Goal: Task Accomplishment & Management: Manage account settings

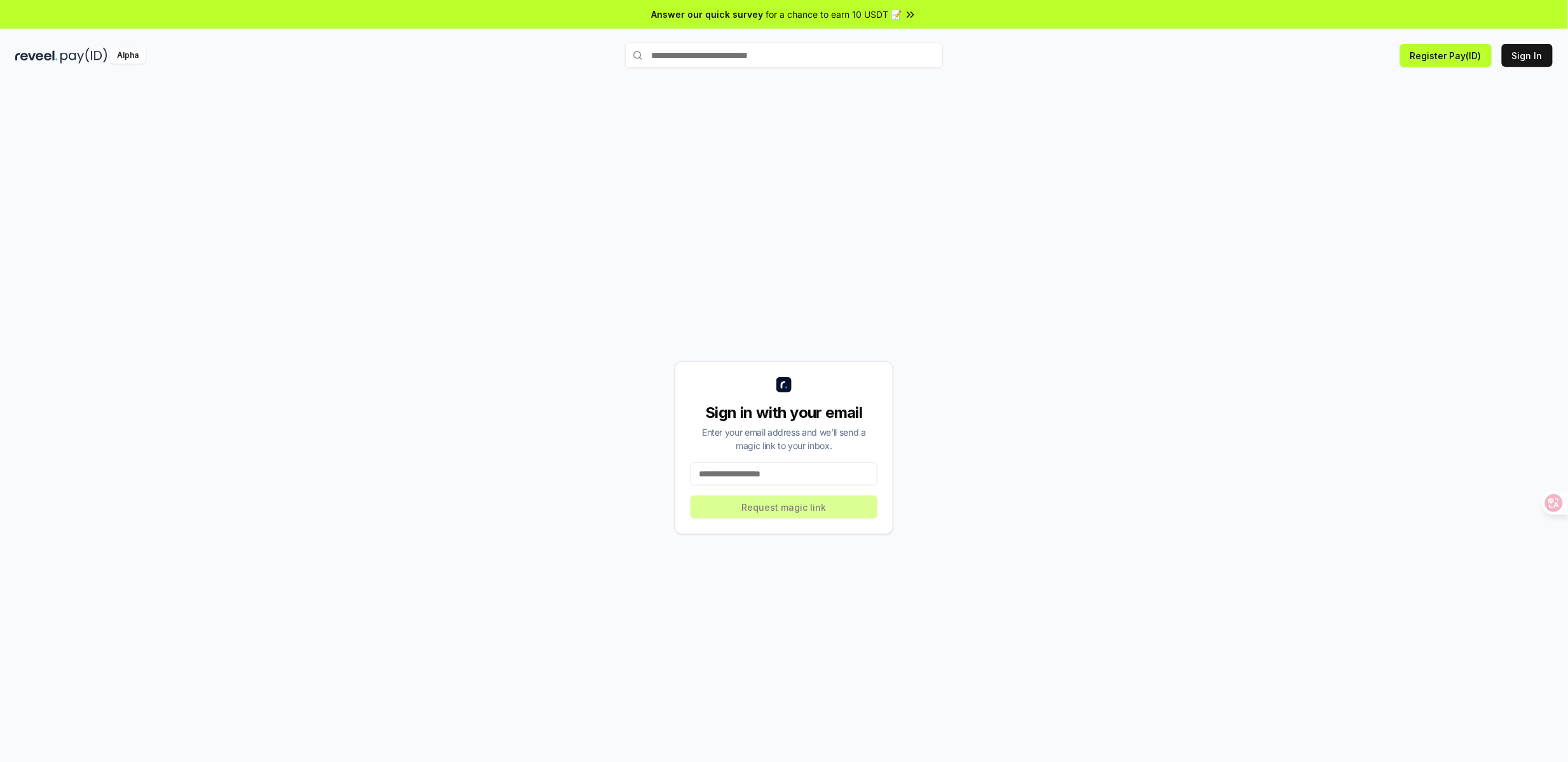
click at [785, 485] on input at bounding box center [784, 473] width 187 height 23
click at [1545, 60] on button "Sign In" at bounding box center [1527, 55] width 51 height 23
click at [1504, 53] on button "Sign In" at bounding box center [1527, 55] width 51 height 23
click at [787, 472] on input at bounding box center [784, 473] width 187 height 23
type input "**********"
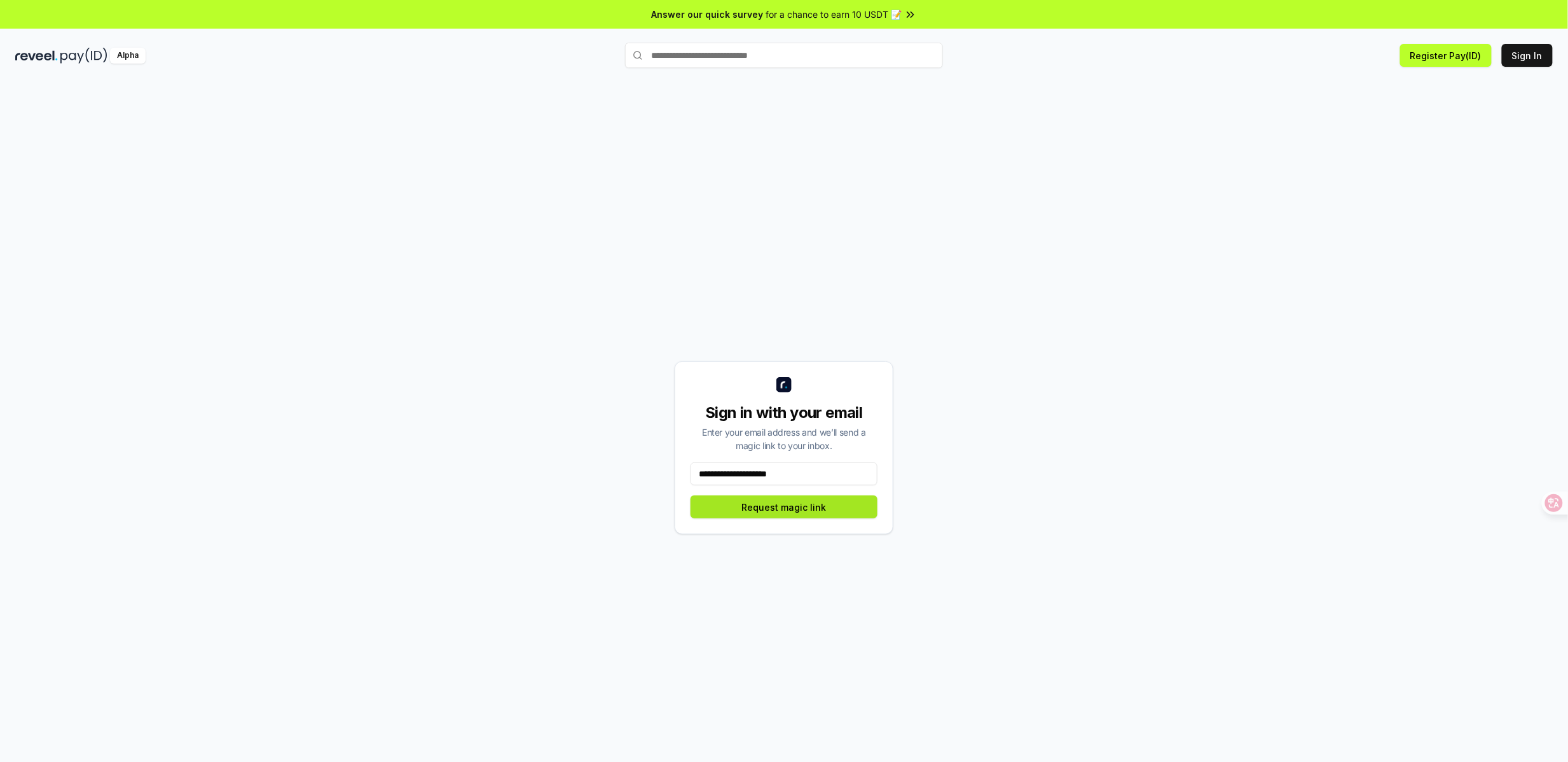
drag, startPoint x: 780, startPoint y: 501, endPoint x: 936, endPoint y: 509, distance: 156.2
click at [780, 501] on button "Request magic link" at bounding box center [784, 507] width 187 height 23
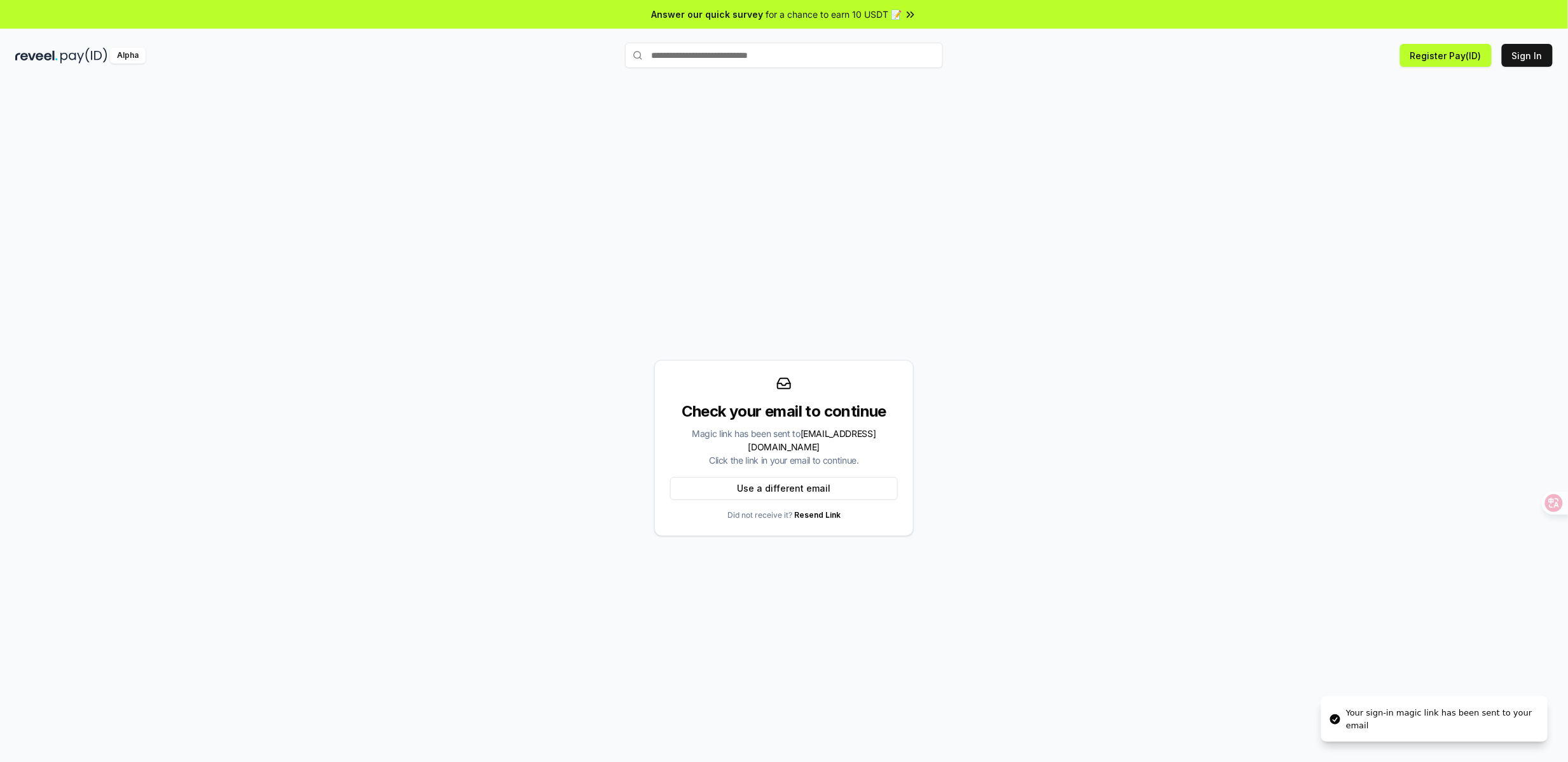
click at [1399, 715] on div "Your sign-in magic link has been sent to your email" at bounding box center [1441, 719] width 191 height 25
click at [1134, 312] on div "Check your email to continue Magic link has been sent to joychine187@gmail.com …" at bounding box center [784, 447] width 1537 height 701
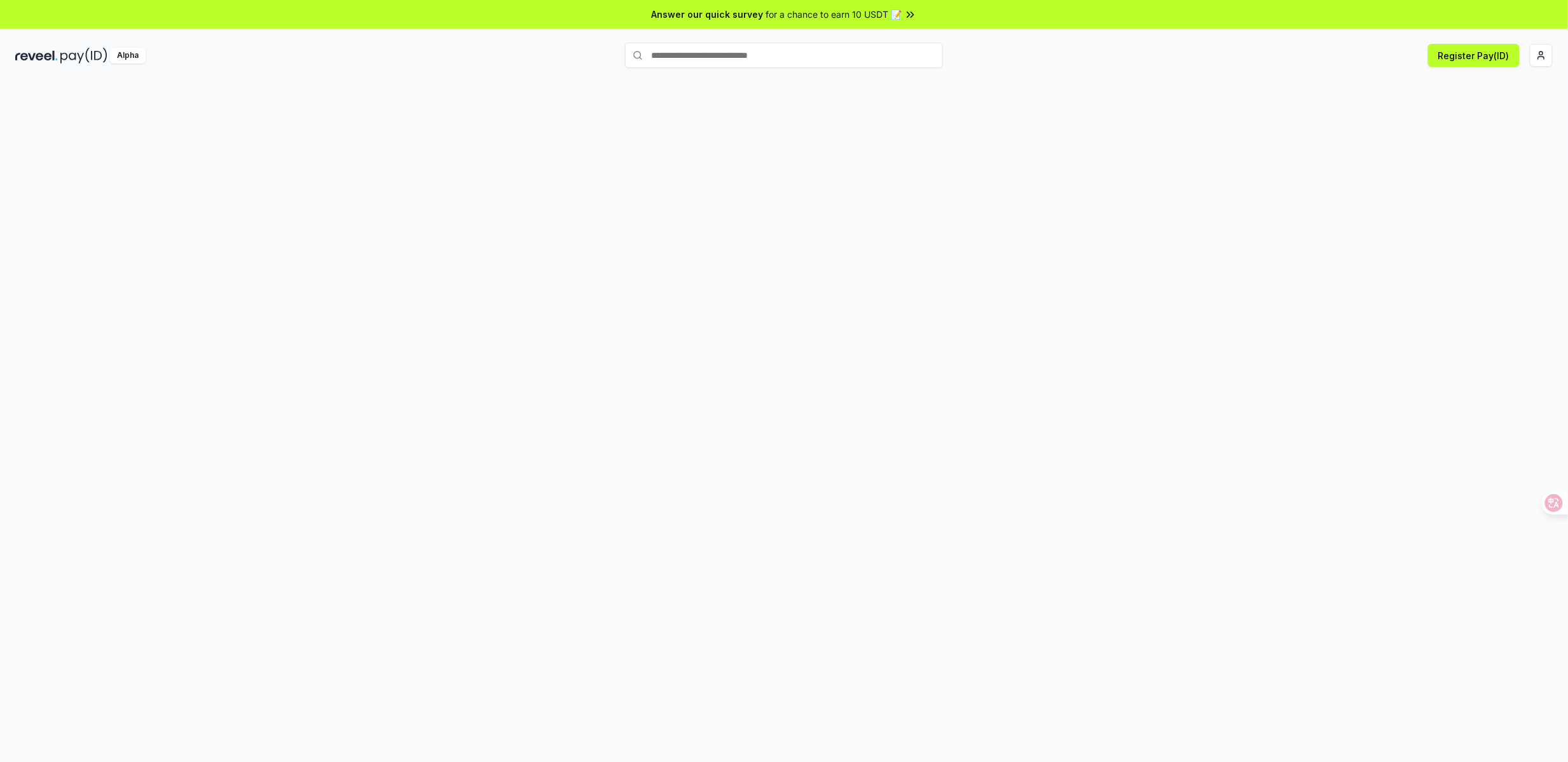
click at [807, 64] on input "text" at bounding box center [784, 55] width 318 height 25
type input "********"
click at [911, 81] on span "Register" at bounding box center [916, 80] width 42 height 19
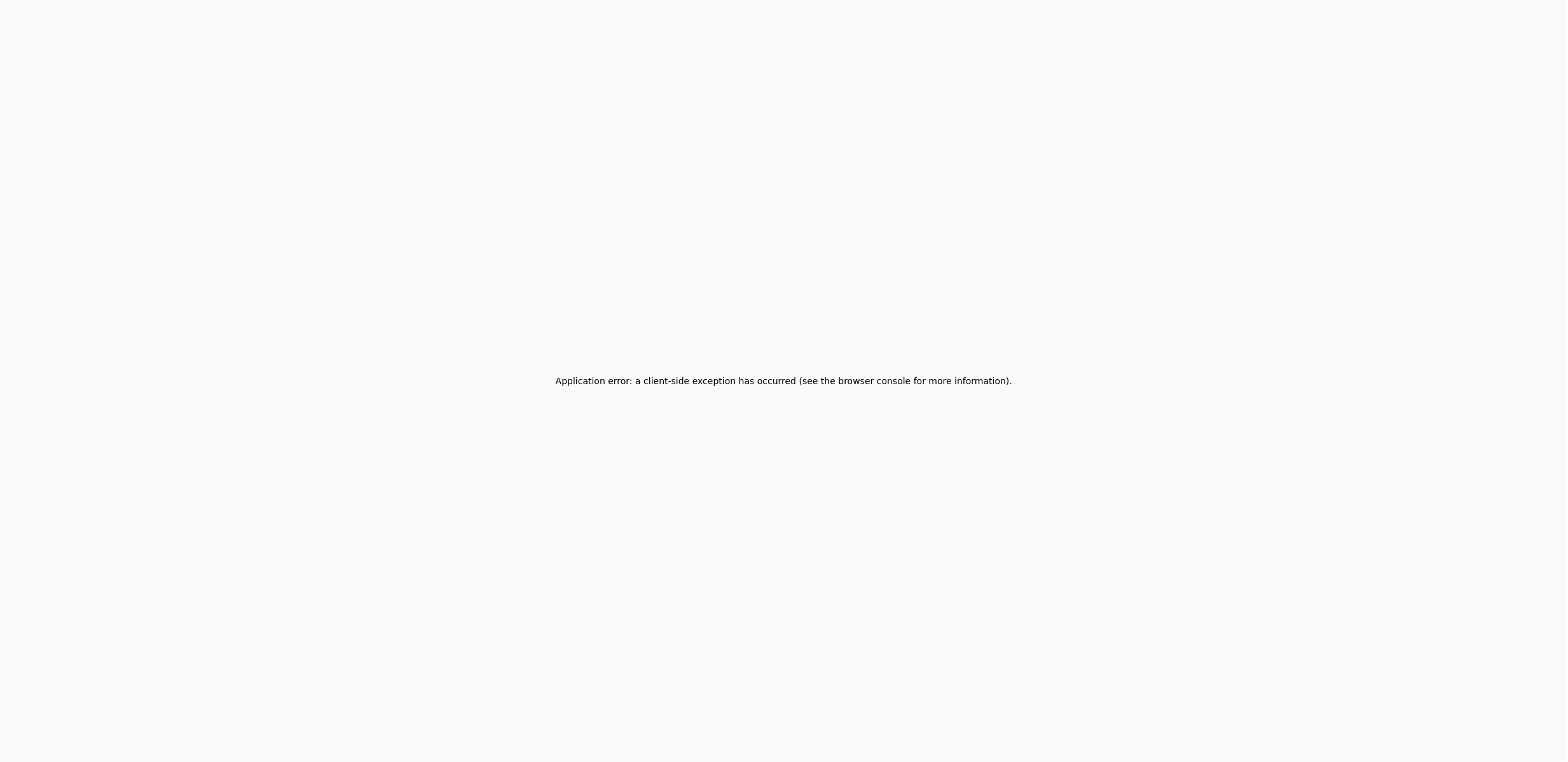
click at [1162, 208] on div "Application error: a client-side exception has occurred (see the browser consol…" at bounding box center [784, 381] width 1568 height 762
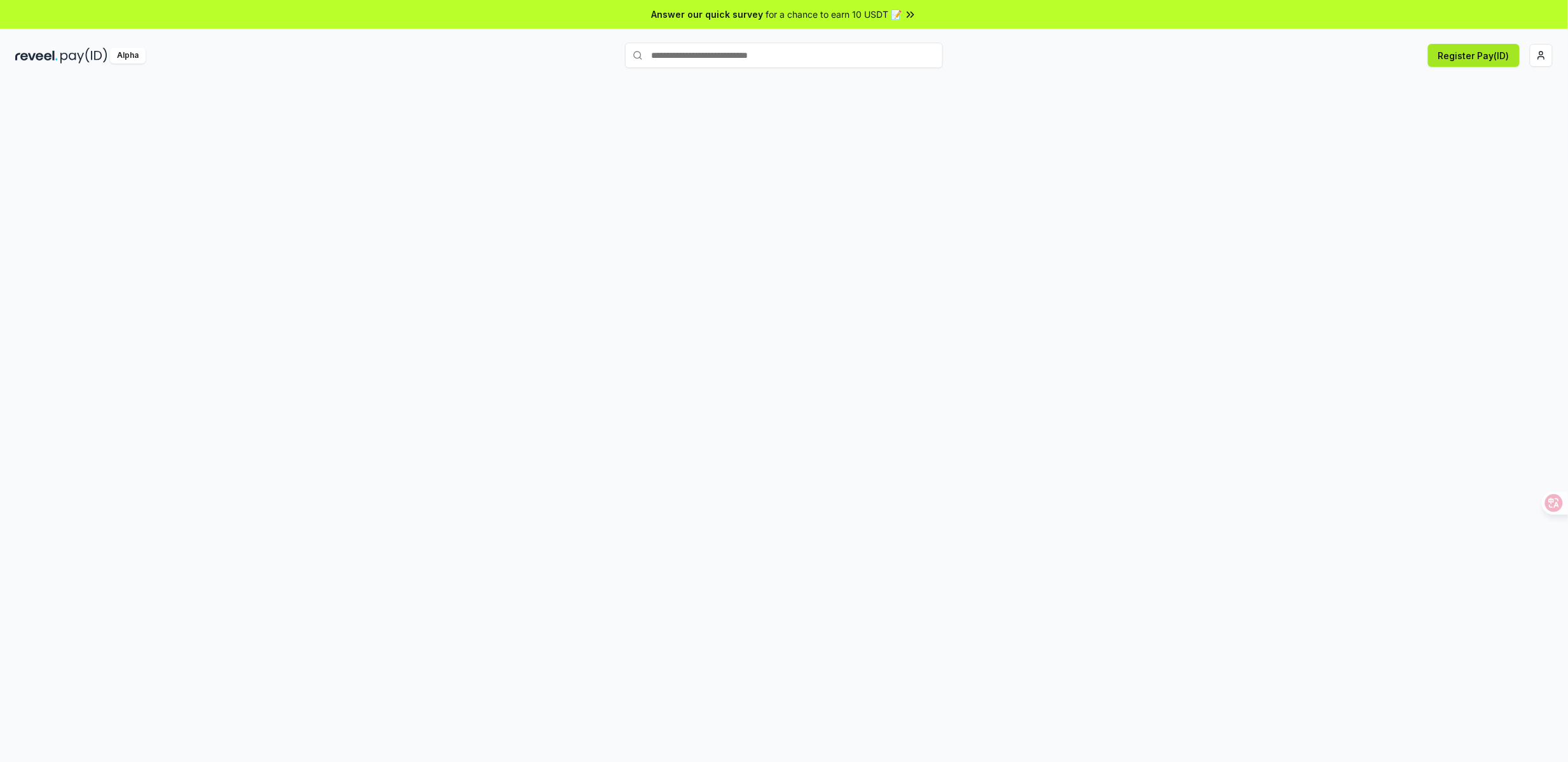
click at [1483, 60] on button "Register Pay(ID)" at bounding box center [1473, 55] width 92 height 23
click at [1490, 45] on button "Register Pay(ID)" at bounding box center [1473, 55] width 92 height 23
click at [993, 119] on div at bounding box center [784, 435] width 1568 height 726
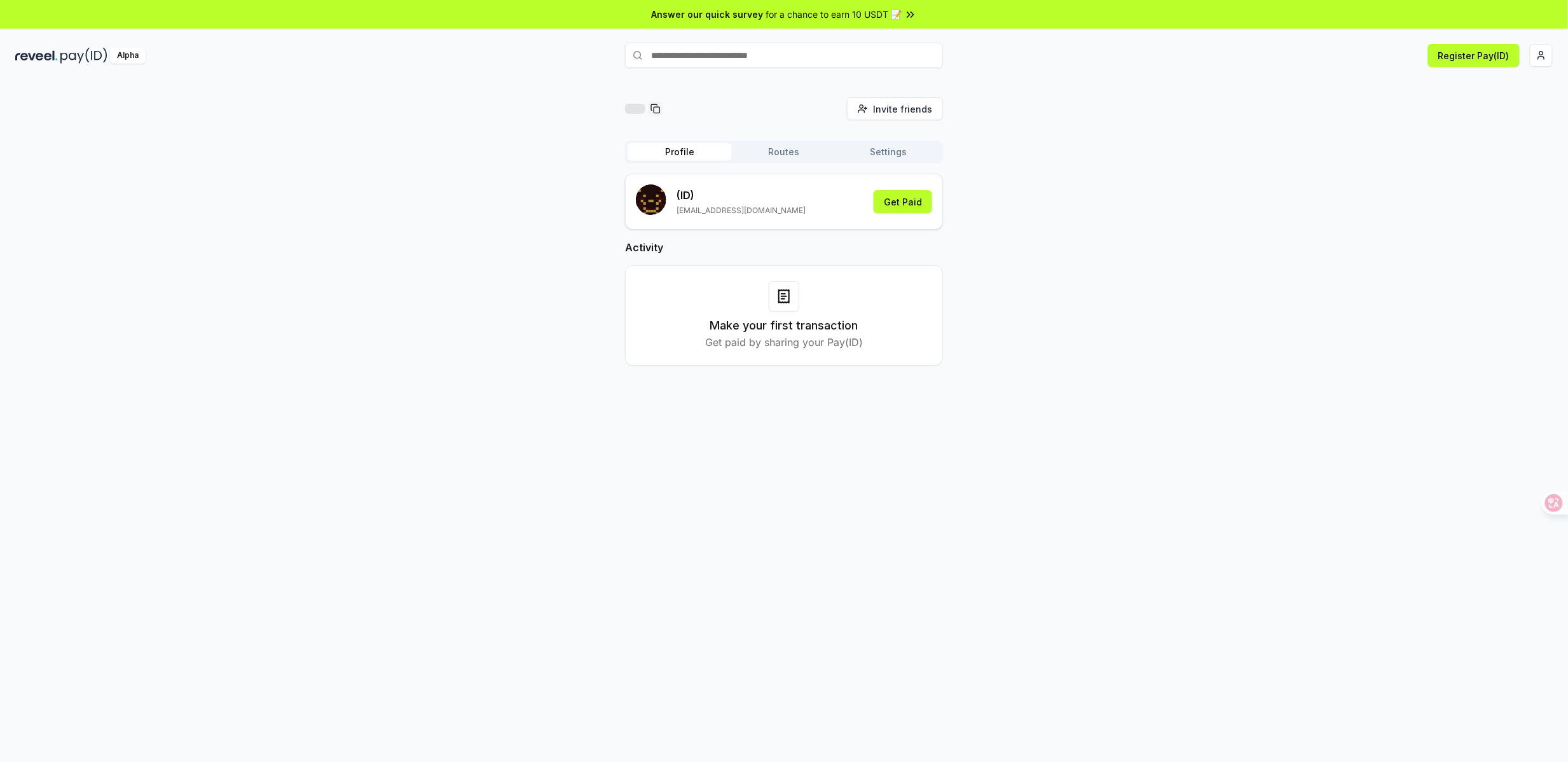
click at [905, 151] on button "Settings" at bounding box center [888, 152] width 104 height 18
click at [770, 222] on input at bounding box center [762, 215] width 254 height 23
click at [915, 218] on button "Edit" at bounding box center [913, 215] width 37 height 23
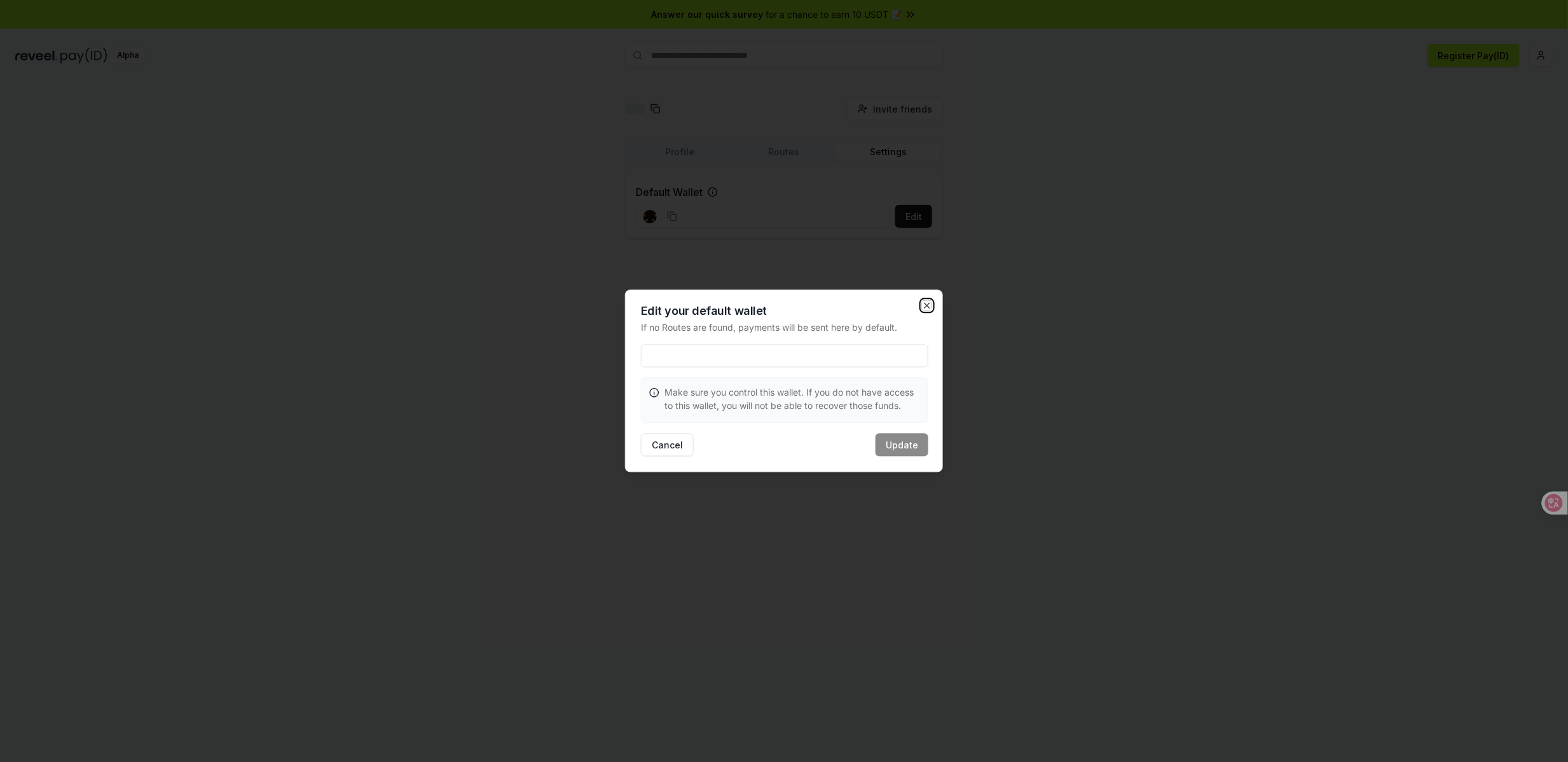
click at [924, 301] on icon "button" at bounding box center [927, 305] width 10 height 10
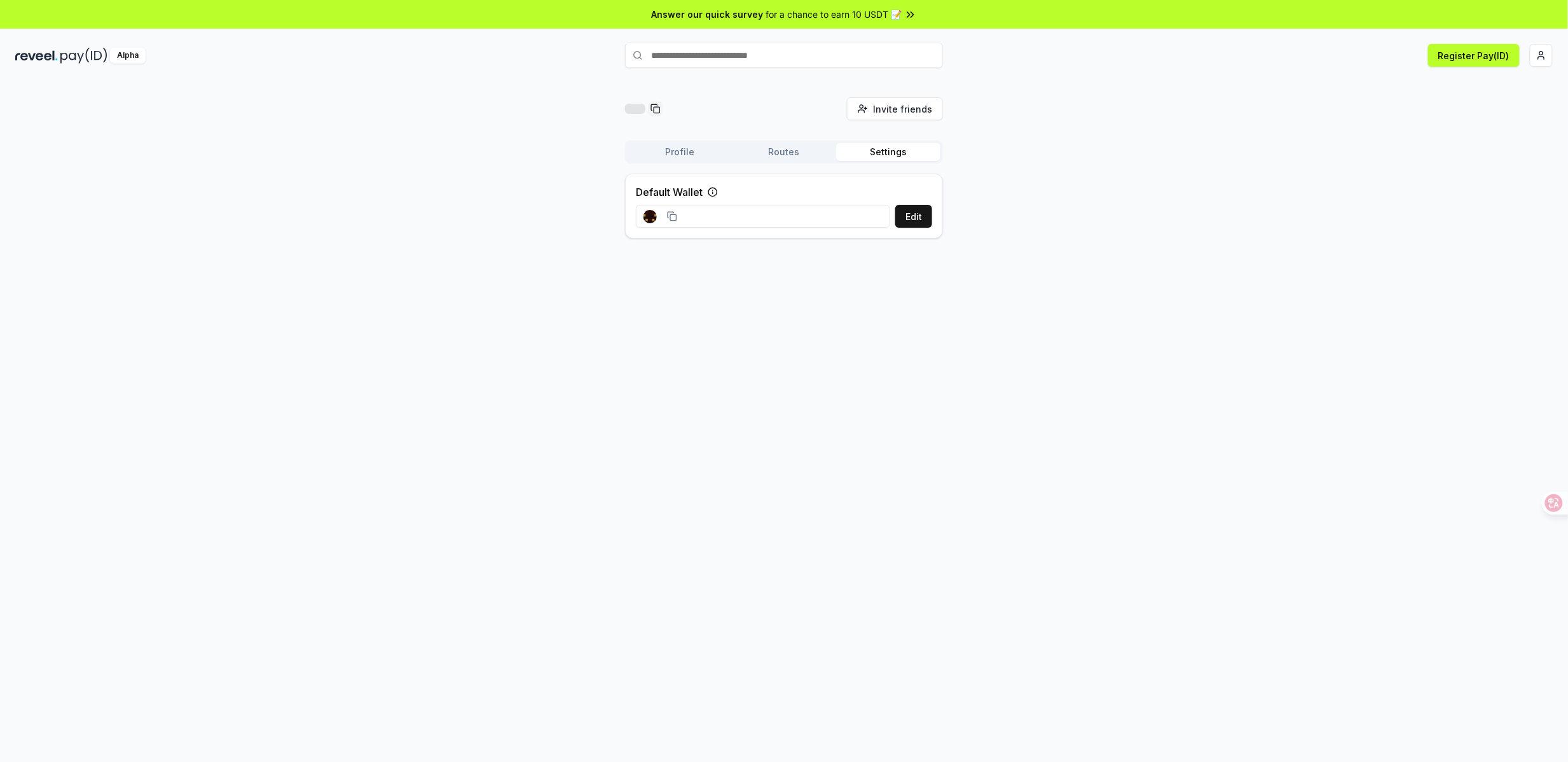
click at [777, 154] on button "Routes" at bounding box center [784, 152] width 104 height 18
click at [685, 150] on button "Profile" at bounding box center [679, 152] width 104 height 18
click at [1249, 252] on div "Invite friends Invite Profile Routes Settings (ID) joychine187@gmail.com Get Pa…" at bounding box center [784, 241] width 1537 height 289
click at [909, 206] on button "Get Paid" at bounding box center [903, 201] width 59 height 23
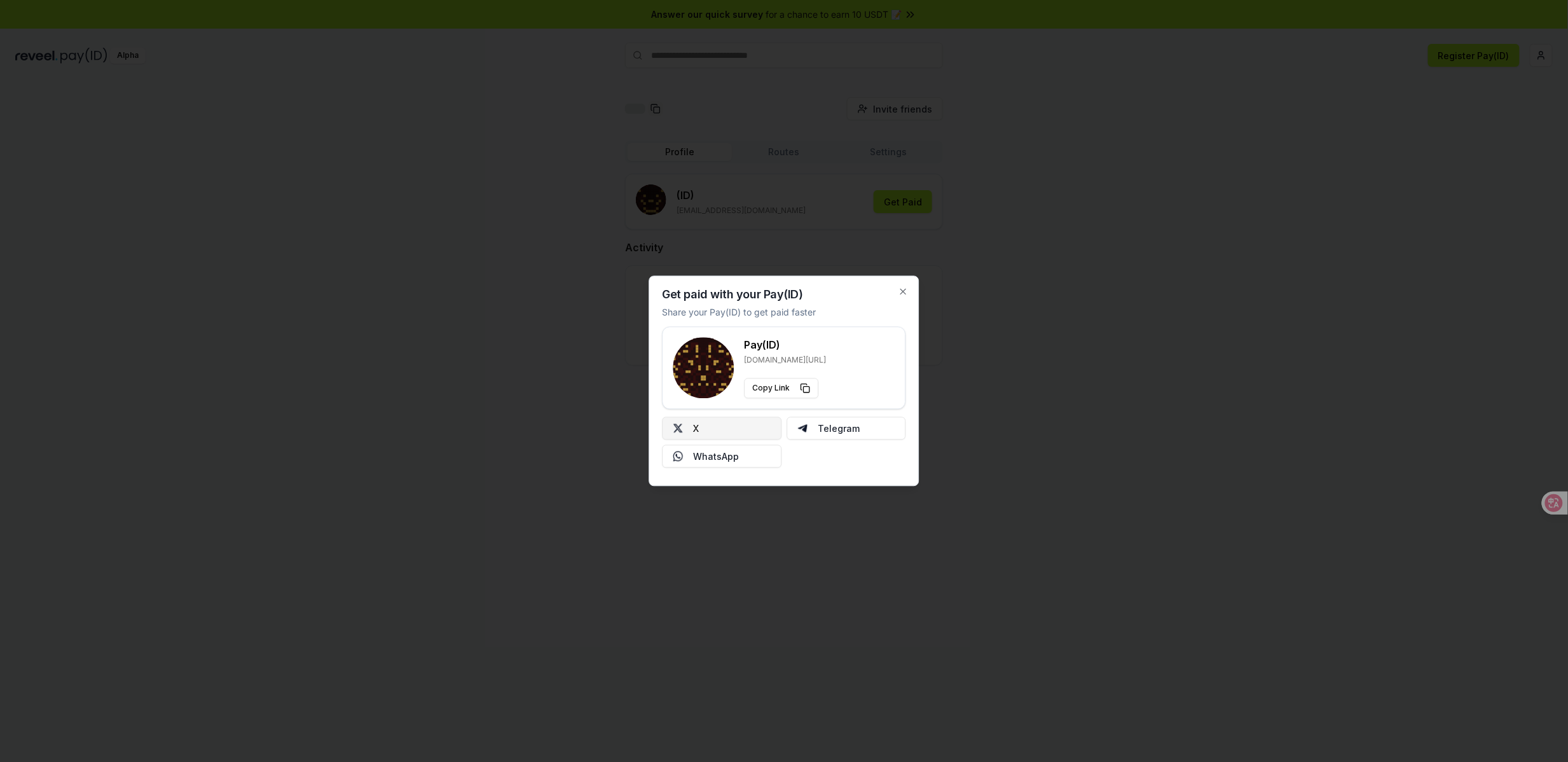
click at [742, 426] on button "X" at bounding box center [722, 428] width 120 height 23
click at [903, 287] on icon "button" at bounding box center [903, 291] width 10 height 10
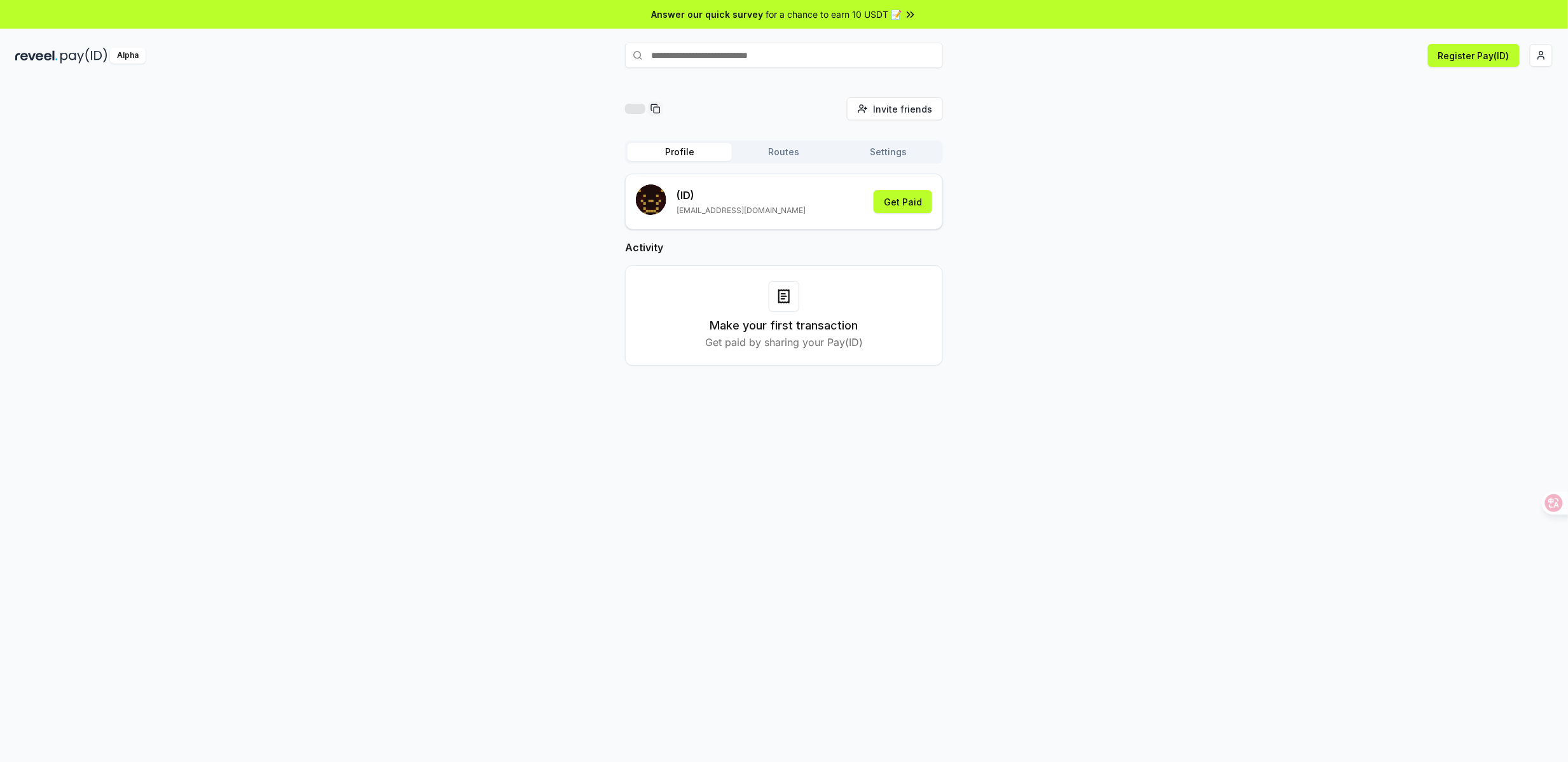
click at [777, 287] on div at bounding box center [784, 296] width 31 height 31
click at [749, 320] on h3 "Make your first transaction" at bounding box center [784, 325] width 148 height 18
click at [828, 345] on p "Get paid by sharing your Pay(ID)" at bounding box center [784, 341] width 157 height 15
click at [1537, 58] on html "Answer our quick survey for a chance to earn 10 USDT 📝 Alpha Register Pay(ID) I…" at bounding box center [784, 381] width 1568 height 762
click at [1479, 113] on div "Connect Wallet" at bounding box center [1482, 123] width 141 height 21
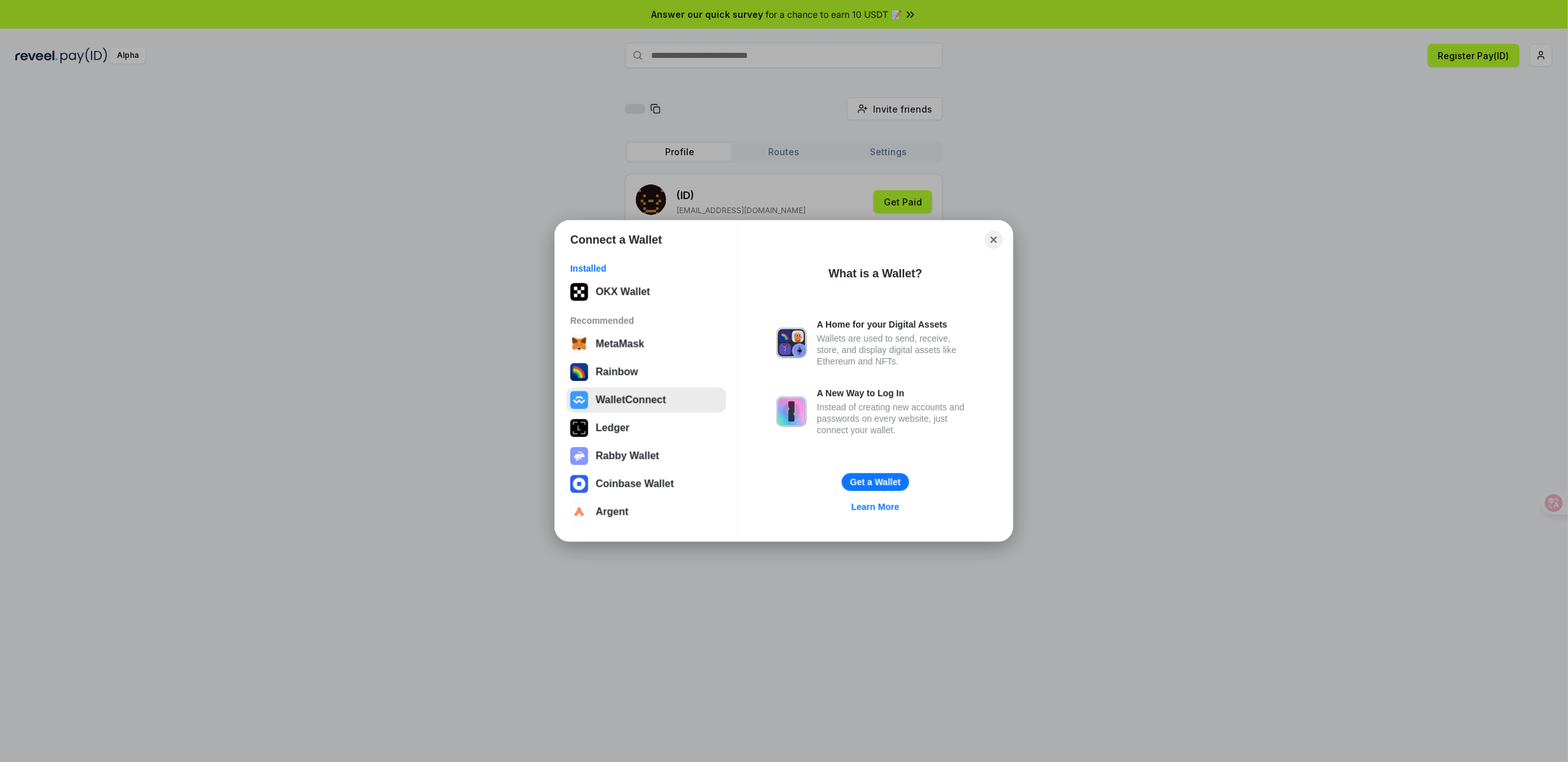
click at [644, 406] on button "WalletConnect" at bounding box center [647, 400] width 160 height 25
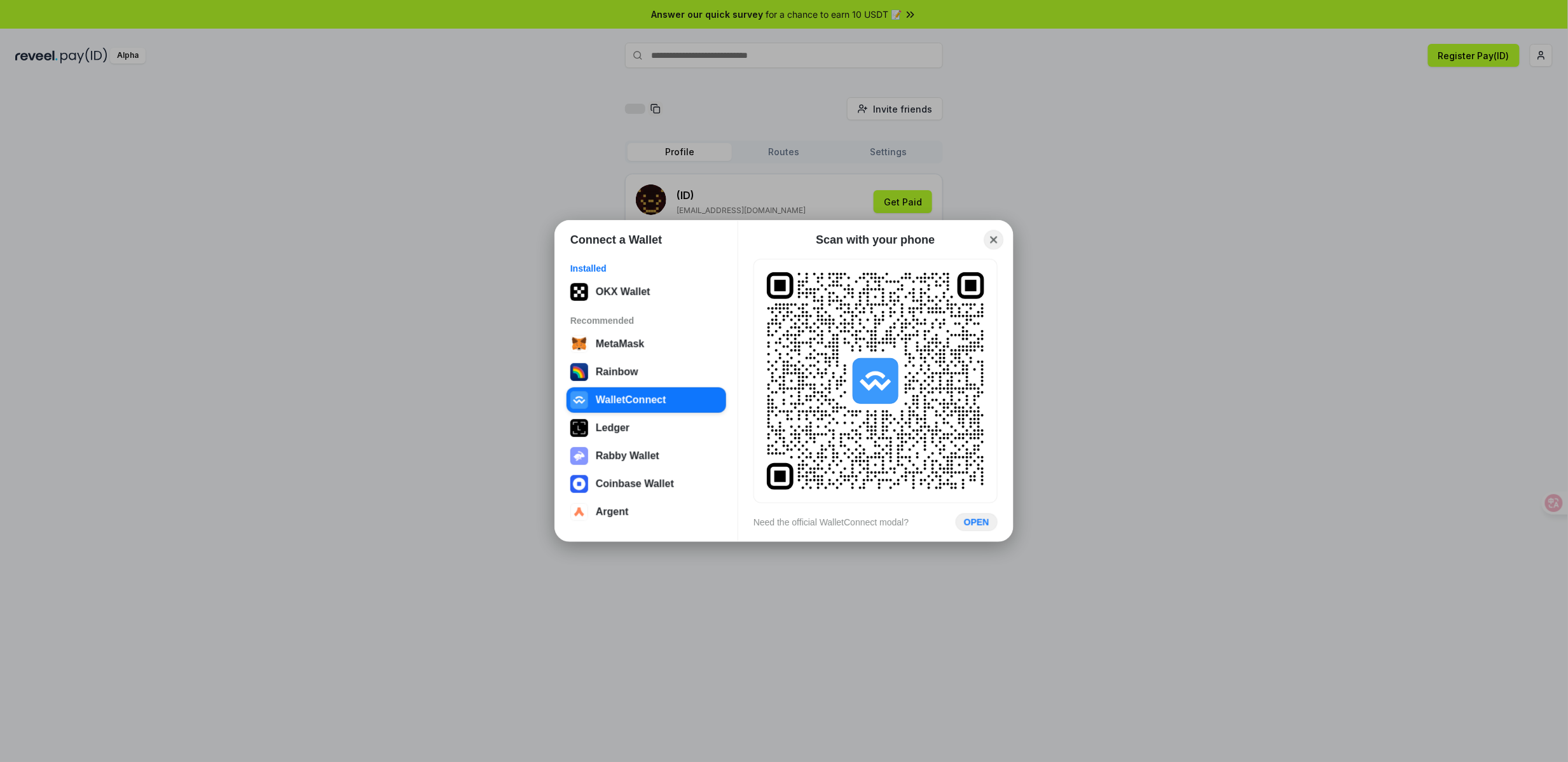
click at [989, 240] on button "Close" at bounding box center [993, 240] width 20 height 20
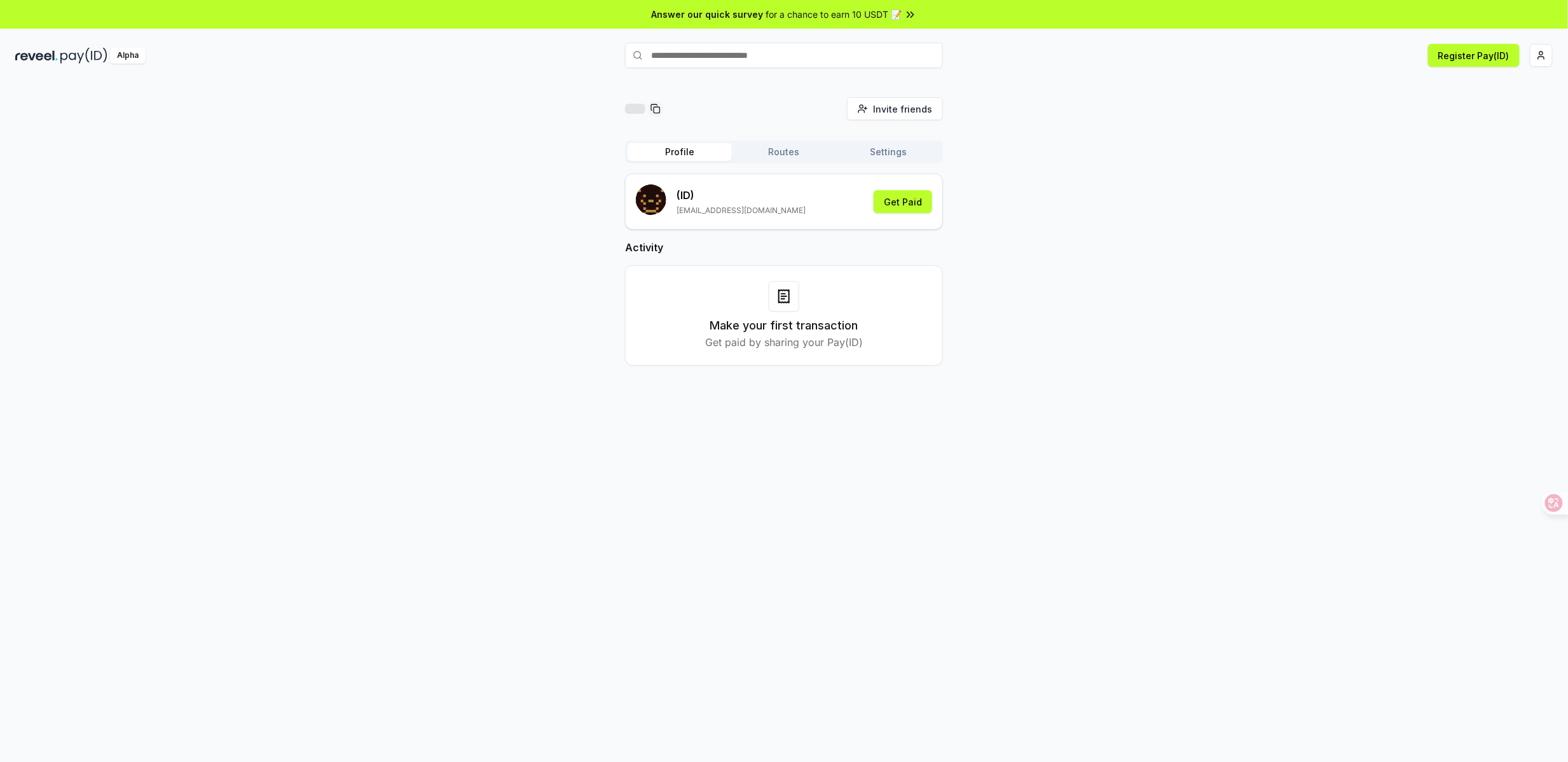
click at [758, 56] on input "text" at bounding box center [784, 55] width 318 height 25
type input "********"
click at [670, 80] on button "joychine Register" at bounding box center [784, 80] width 318 height 23
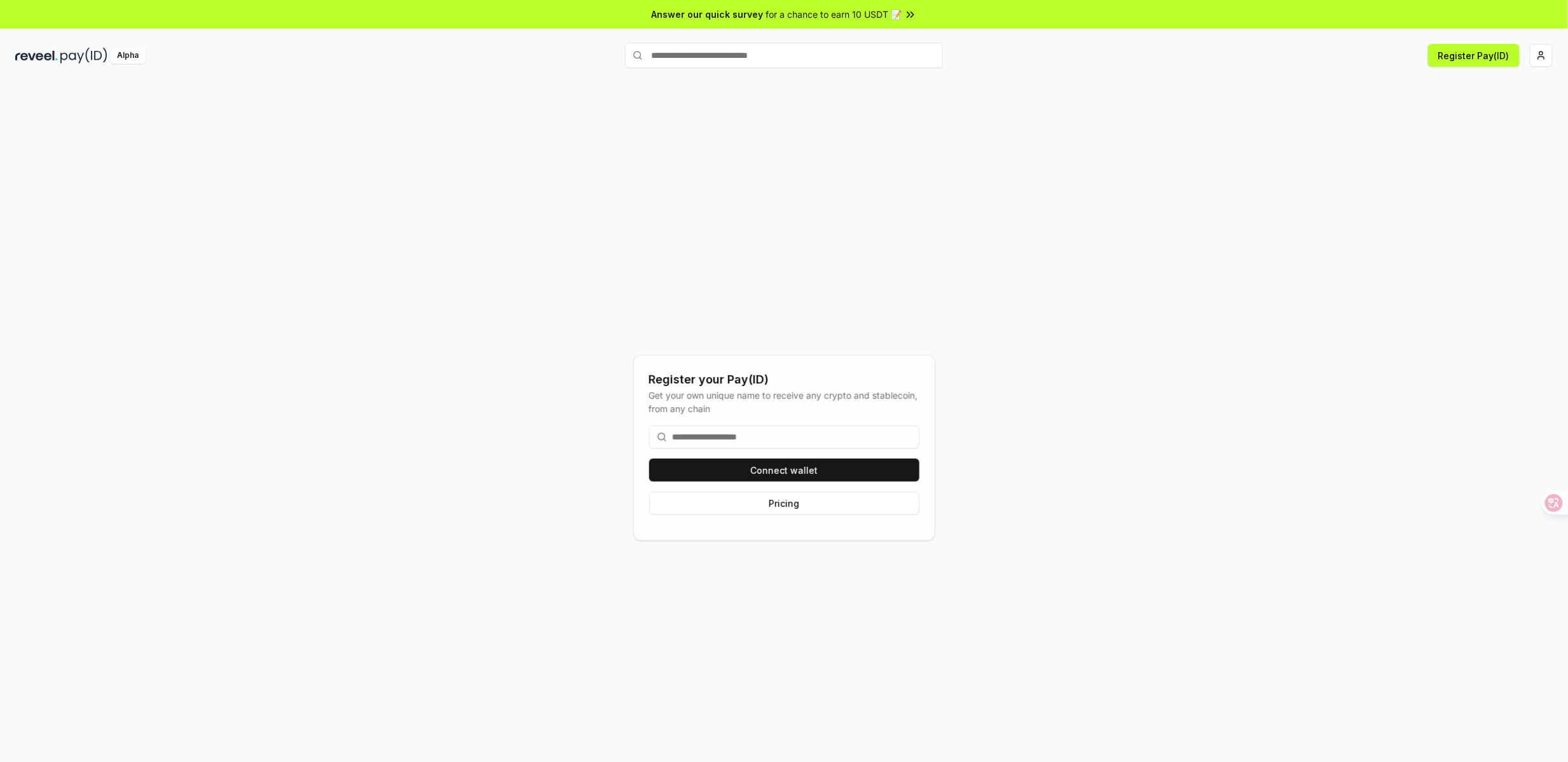
click at [798, 438] on input at bounding box center [784, 436] width 270 height 23
click at [799, 464] on button "Connect wallet" at bounding box center [784, 470] width 270 height 23
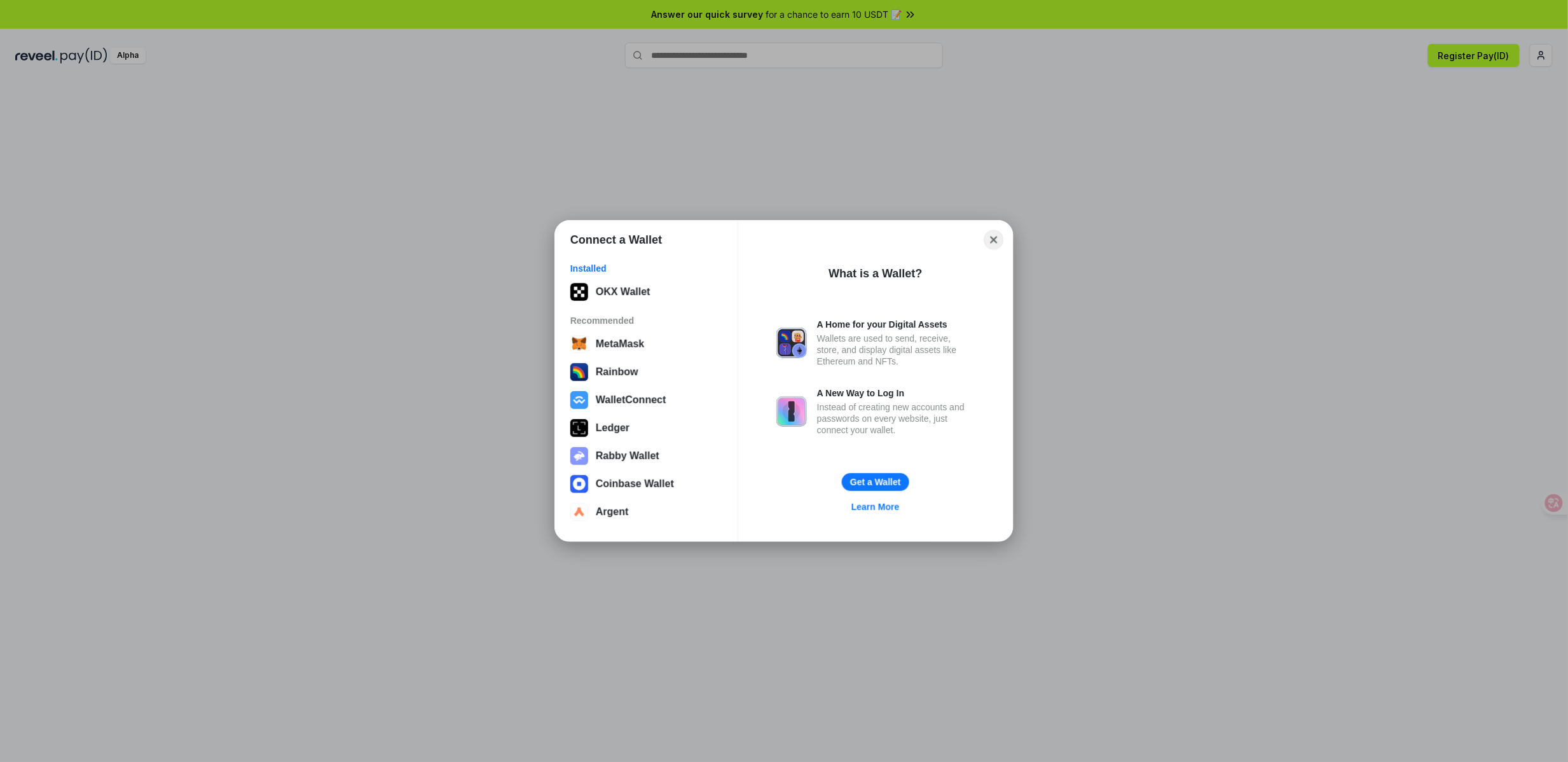
click at [992, 244] on button "Close" at bounding box center [993, 240] width 20 height 20
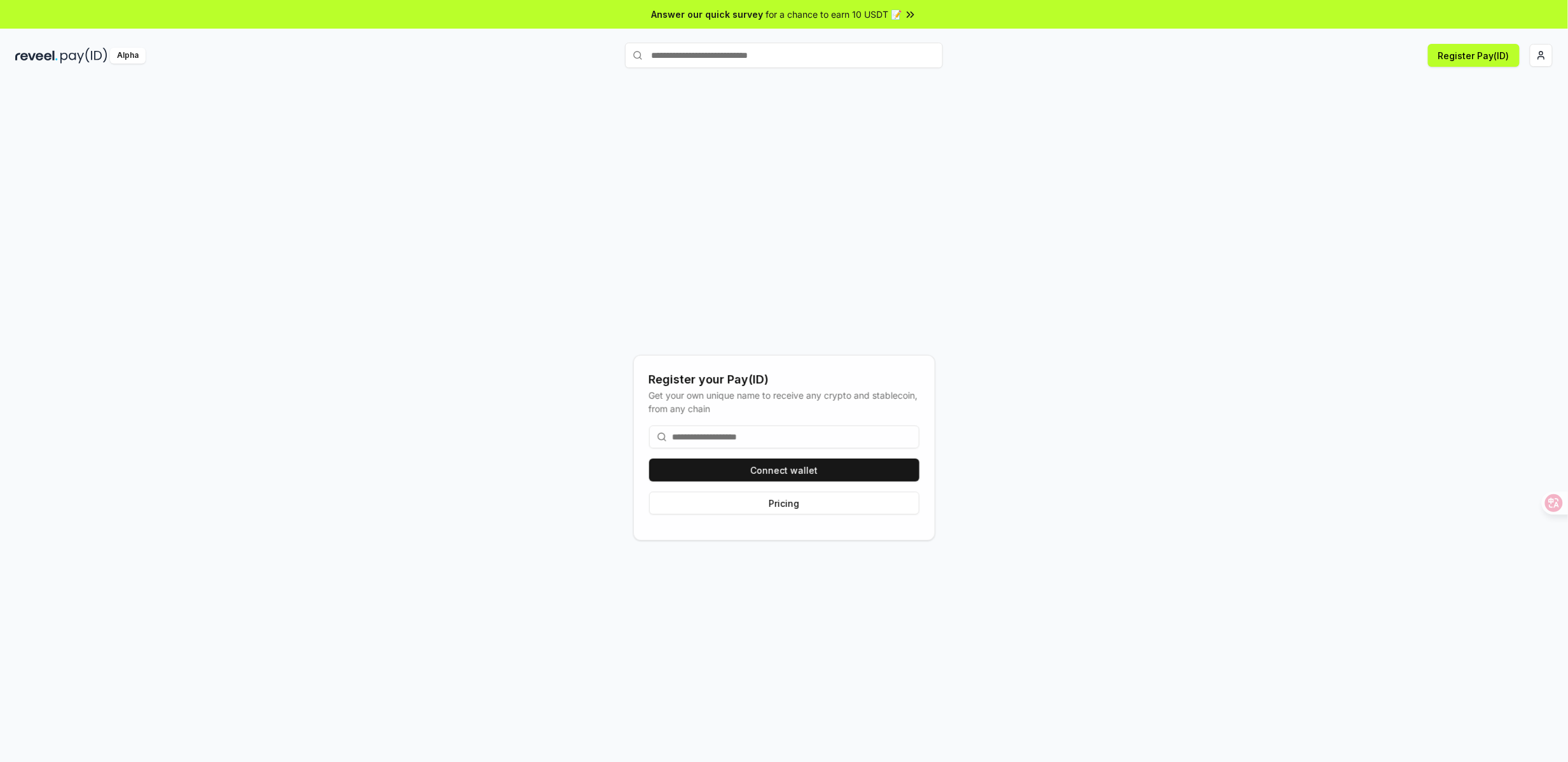
click at [1249, 252] on div "Register your Pay(ID) Get your own unique name to receive any crypto and stable…" at bounding box center [784, 447] width 1537 height 701
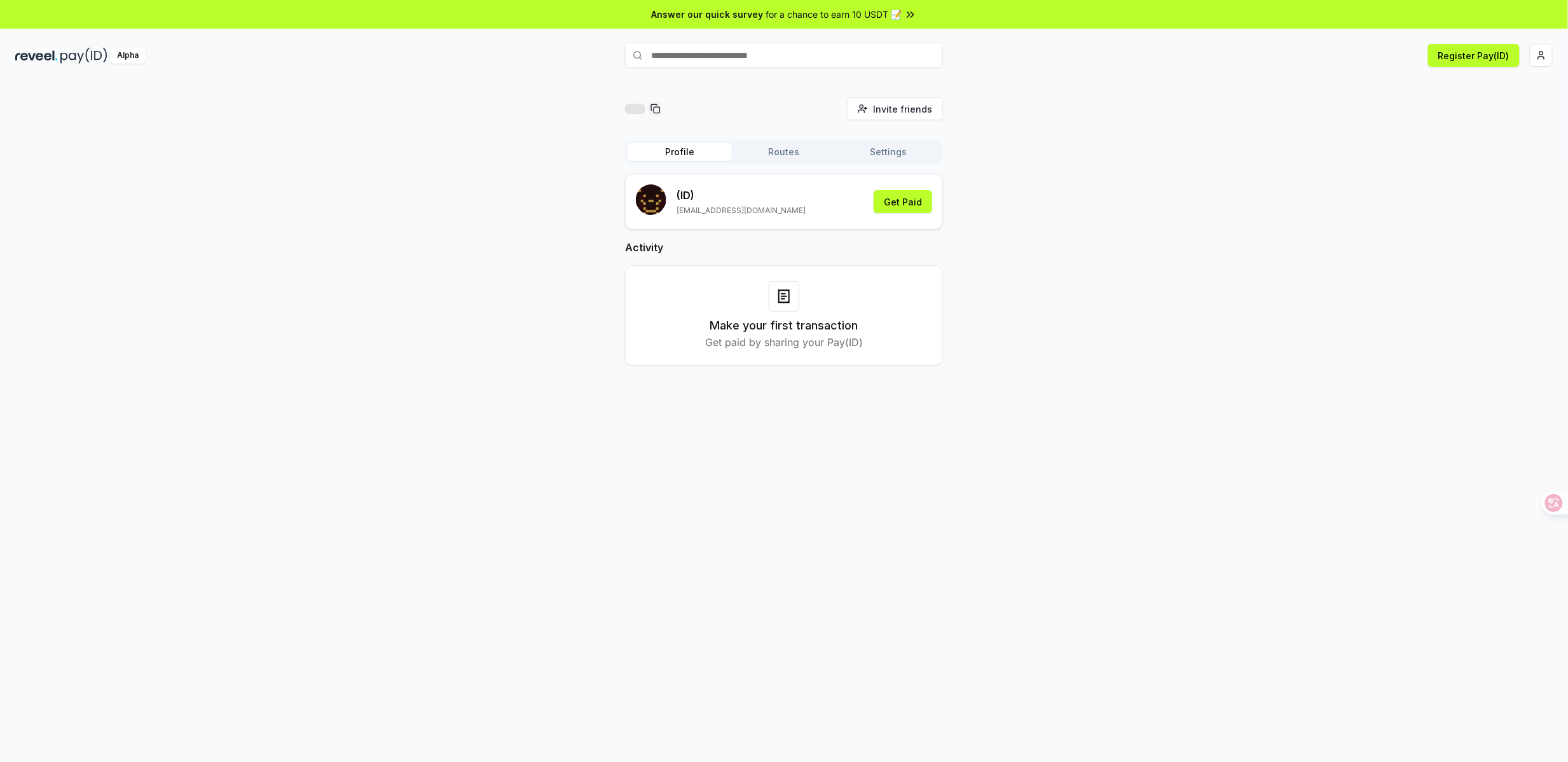
click at [1000, 291] on div "Invite friends Invite Profile Routes Settings (ID) [EMAIL_ADDRESS][DOMAIN_NAME]…" at bounding box center [784, 241] width 1537 height 289
click at [803, 155] on button "Routes" at bounding box center [784, 152] width 104 height 18
click at [871, 149] on button "Settings" at bounding box center [888, 152] width 104 height 18
click at [734, 219] on input at bounding box center [762, 215] width 254 height 23
click at [679, 153] on button "Profile" at bounding box center [679, 152] width 104 height 18
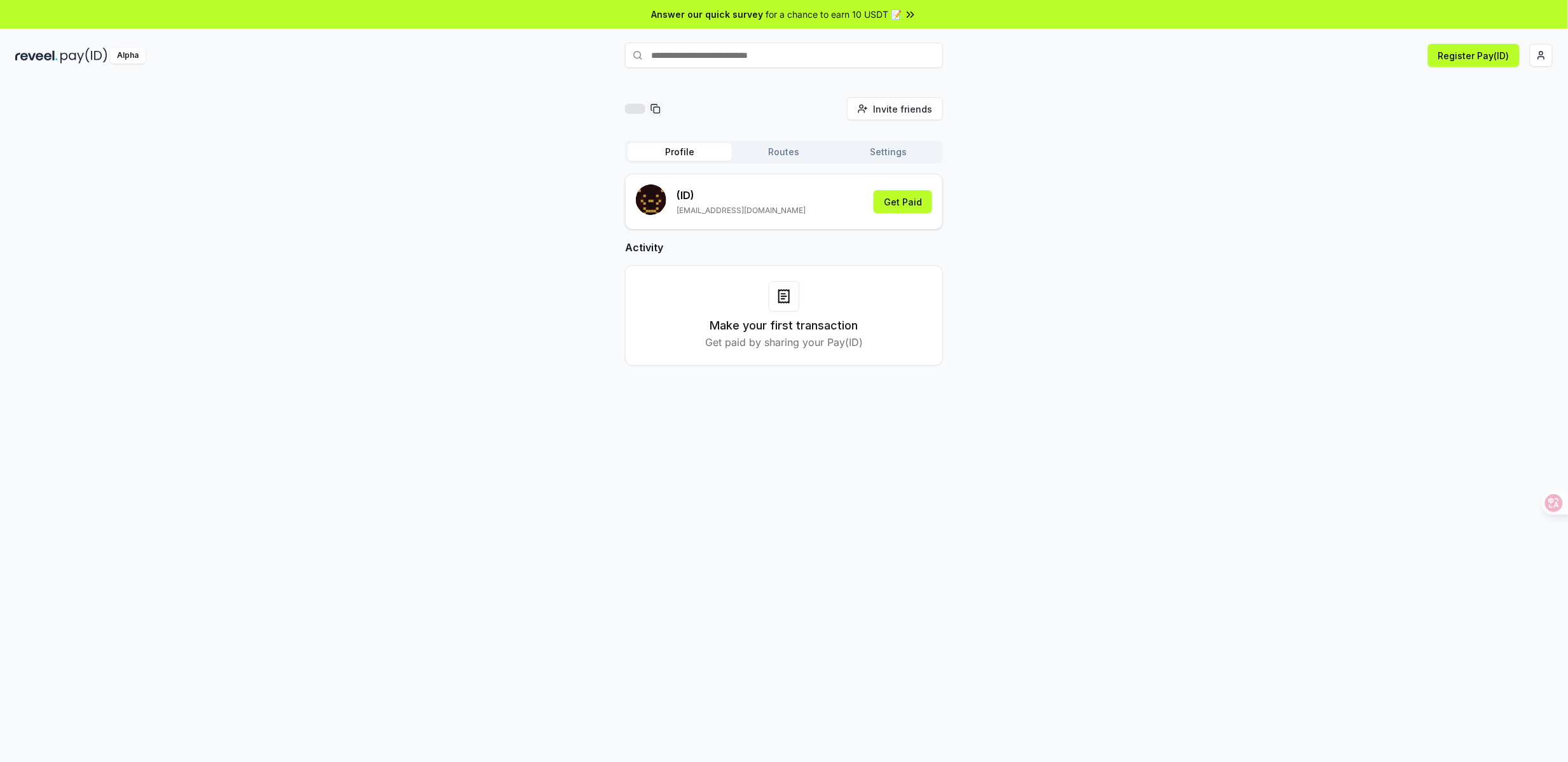
click at [899, 148] on button "Settings" at bounding box center [888, 152] width 104 height 18
click at [917, 215] on button "Edit" at bounding box center [913, 215] width 37 height 23
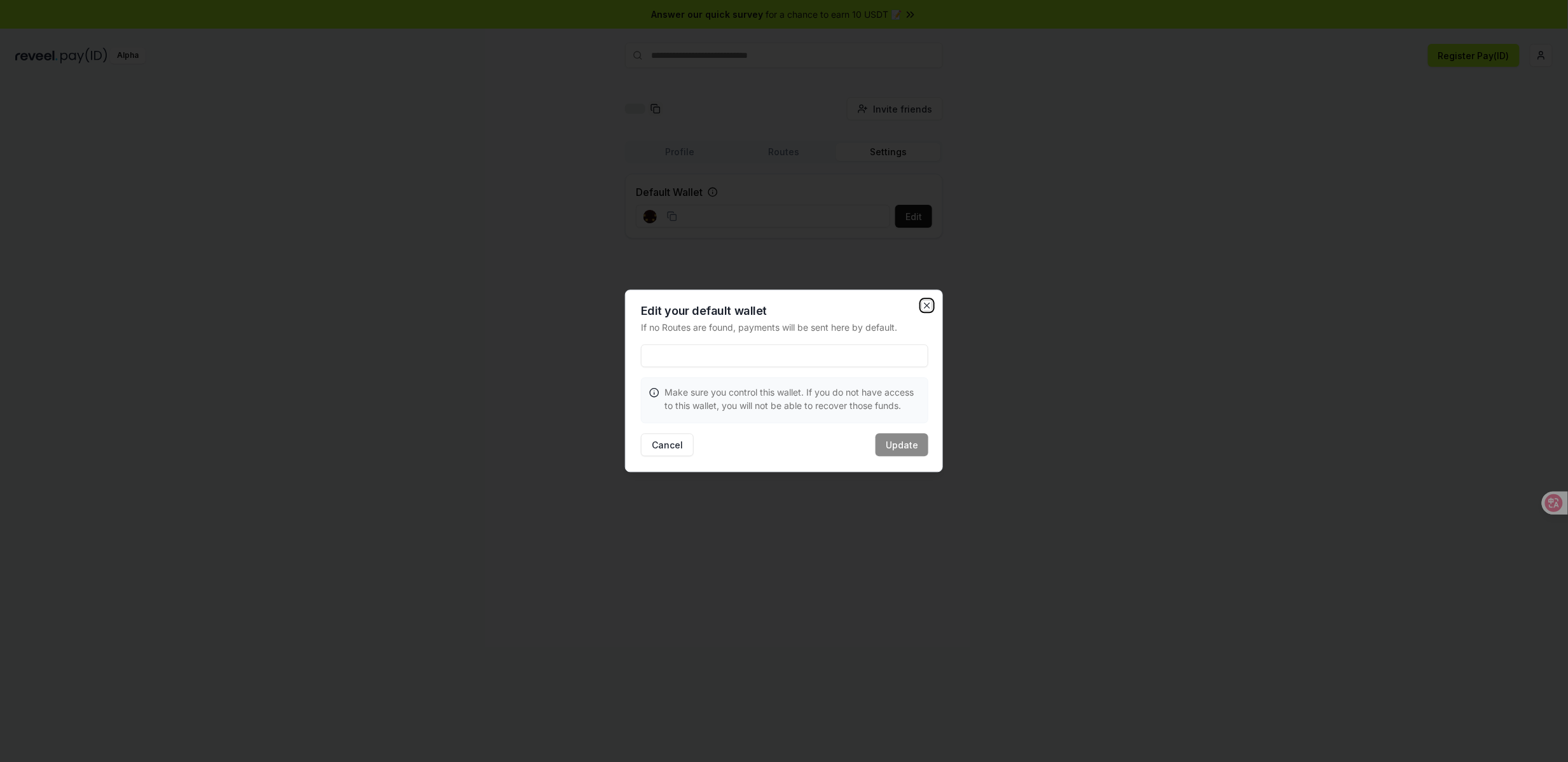
click at [927, 309] on icon "button" at bounding box center [927, 305] width 10 height 10
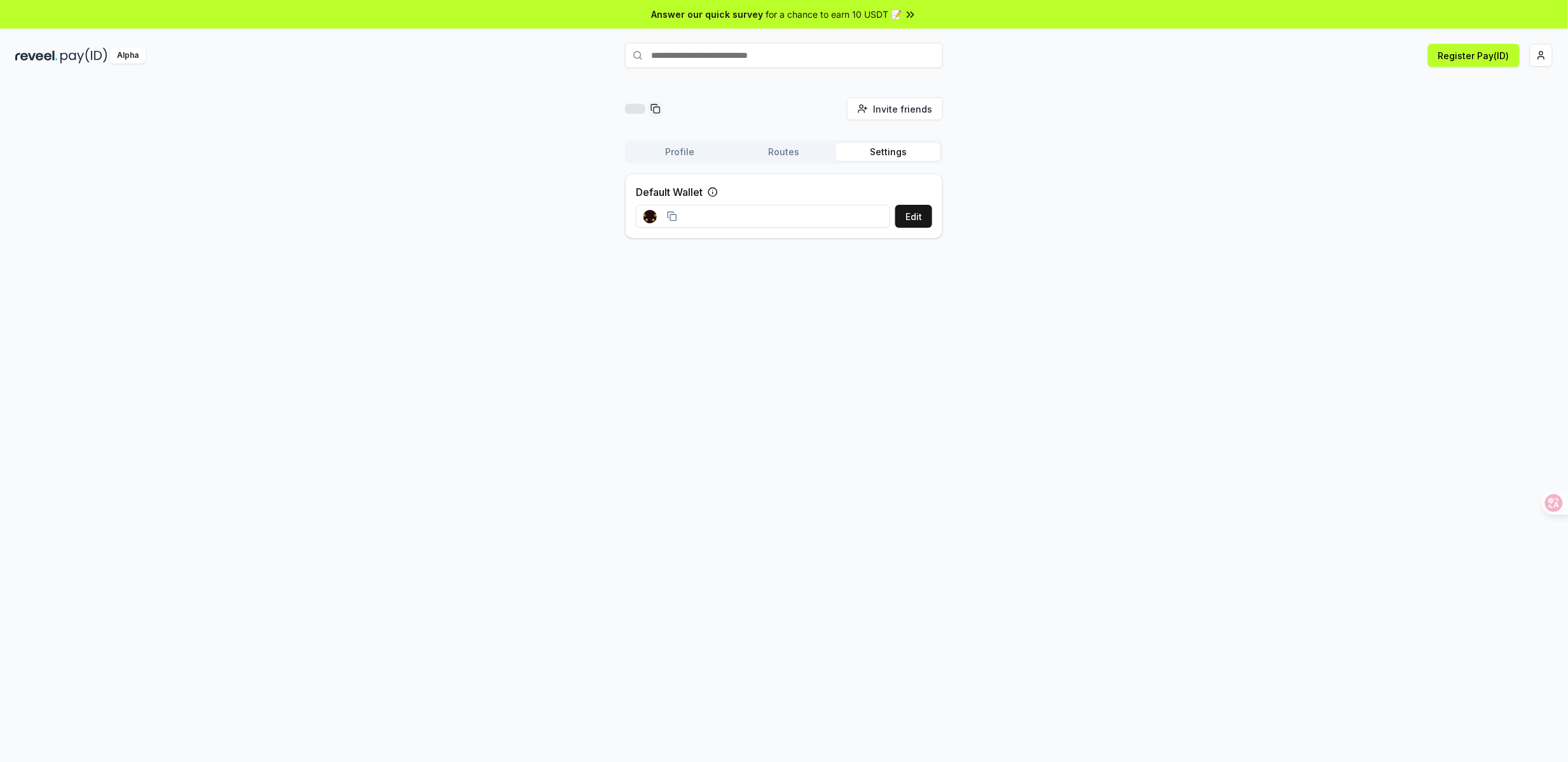
click at [685, 150] on button "Profile" at bounding box center [679, 152] width 104 height 18
click at [735, 60] on input "text" at bounding box center [784, 55] width 318 height 25
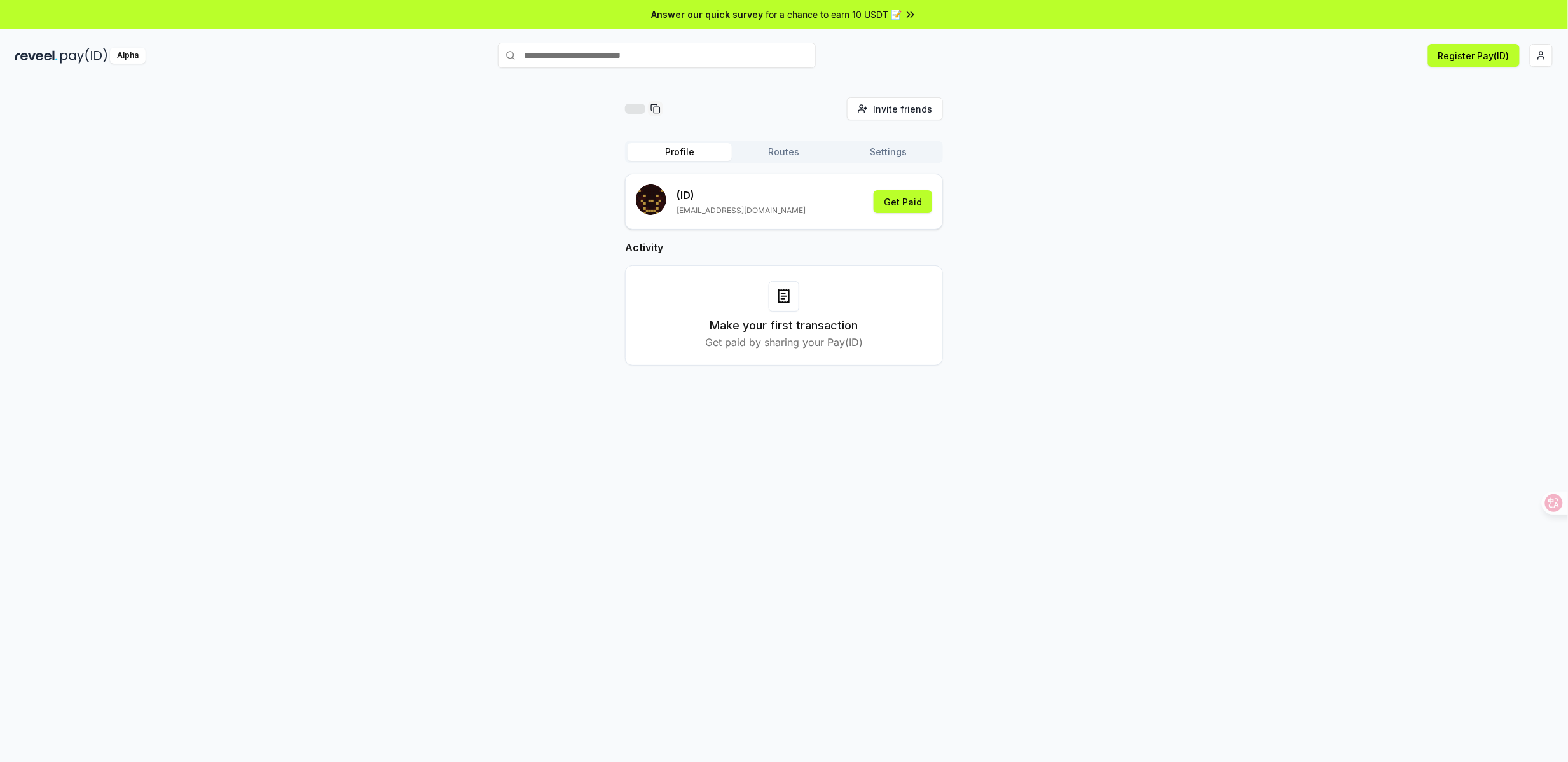
type input "********"
click at [821, 63] on div "joychine" at bounding box center [838, 56] width 34 height 13
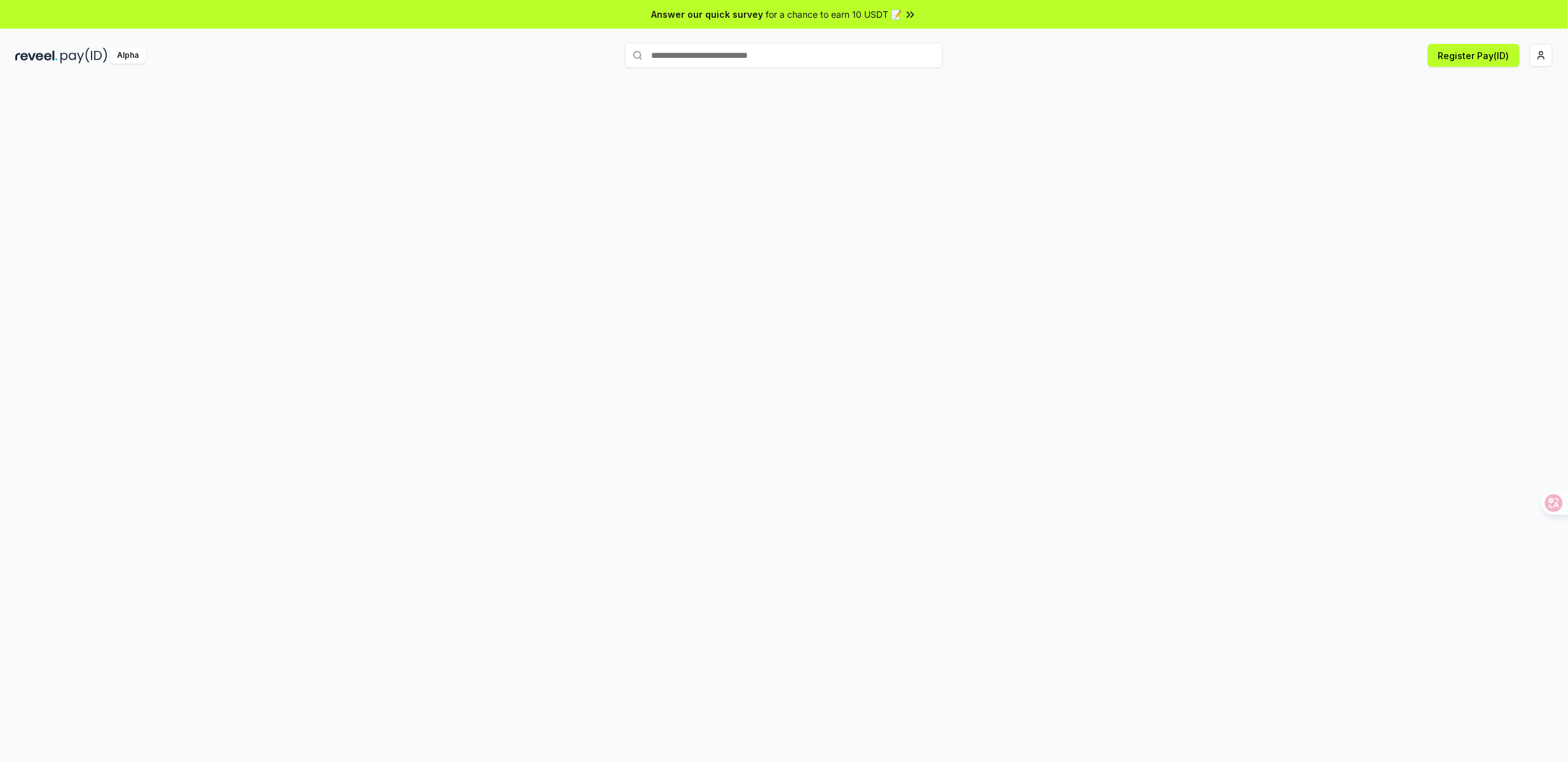
click at [805, 58] on input "text" at bounding box center [784, 55] width 318 height 25
type input "********"
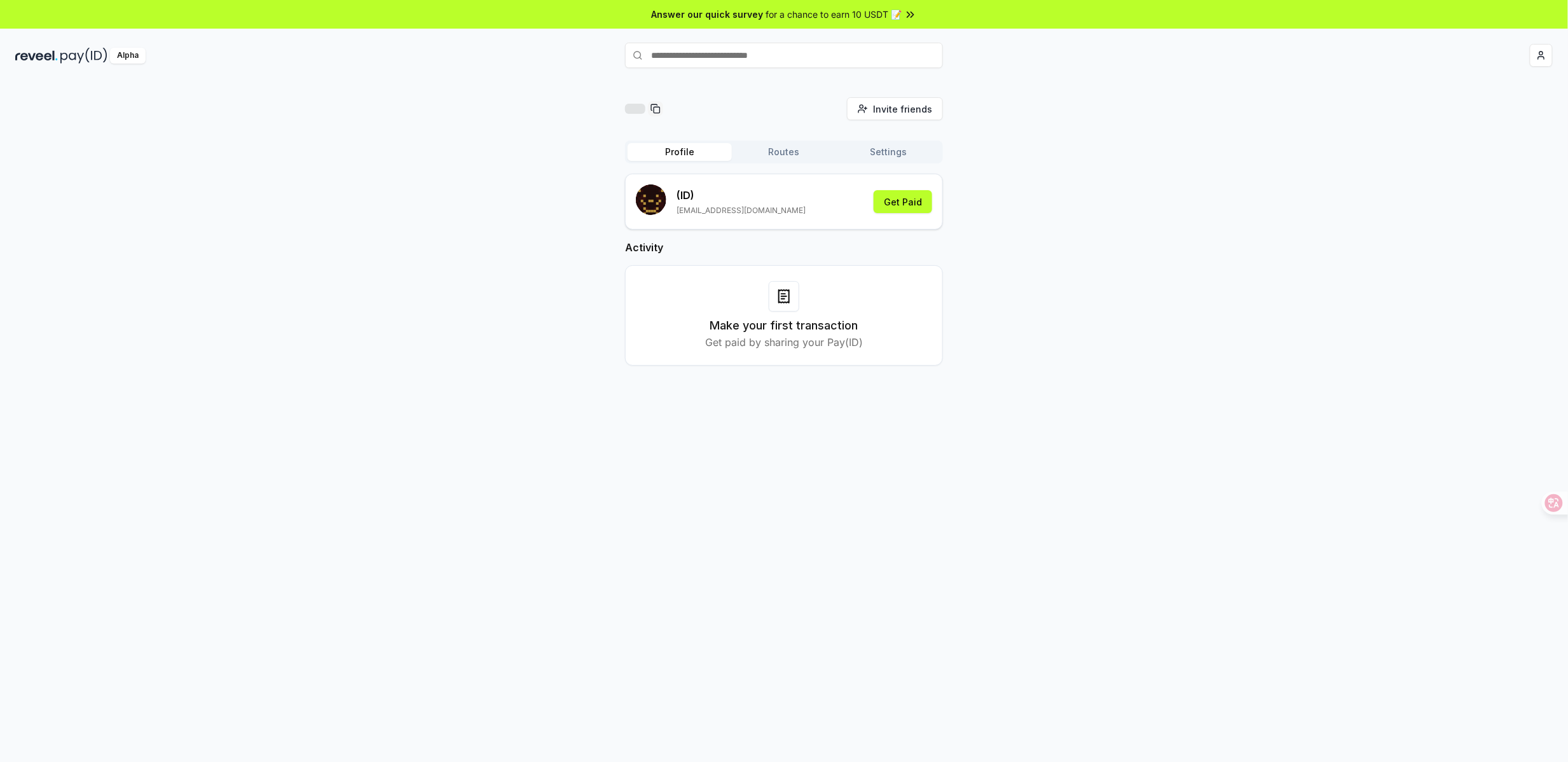
click at [720, 199] on p "(ID)" at bounding box center [741, 195] width 129 height 15
click at [905, 204] on button "Get Paid" at bounding box center [903, 201] width 59 height 23
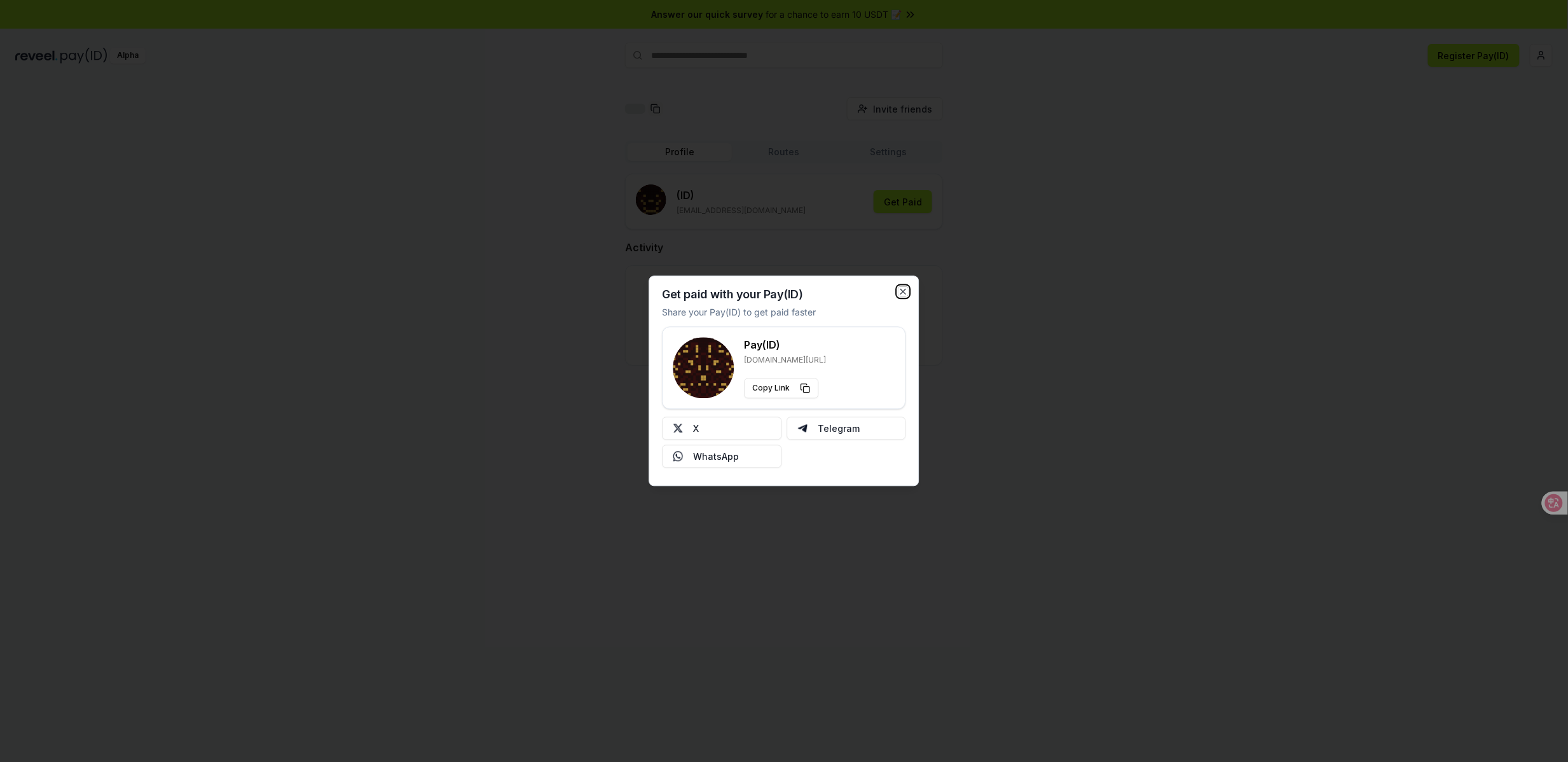
click at [904, 296] on icon "button" at bounding box center [903, 291] width 10 height 10
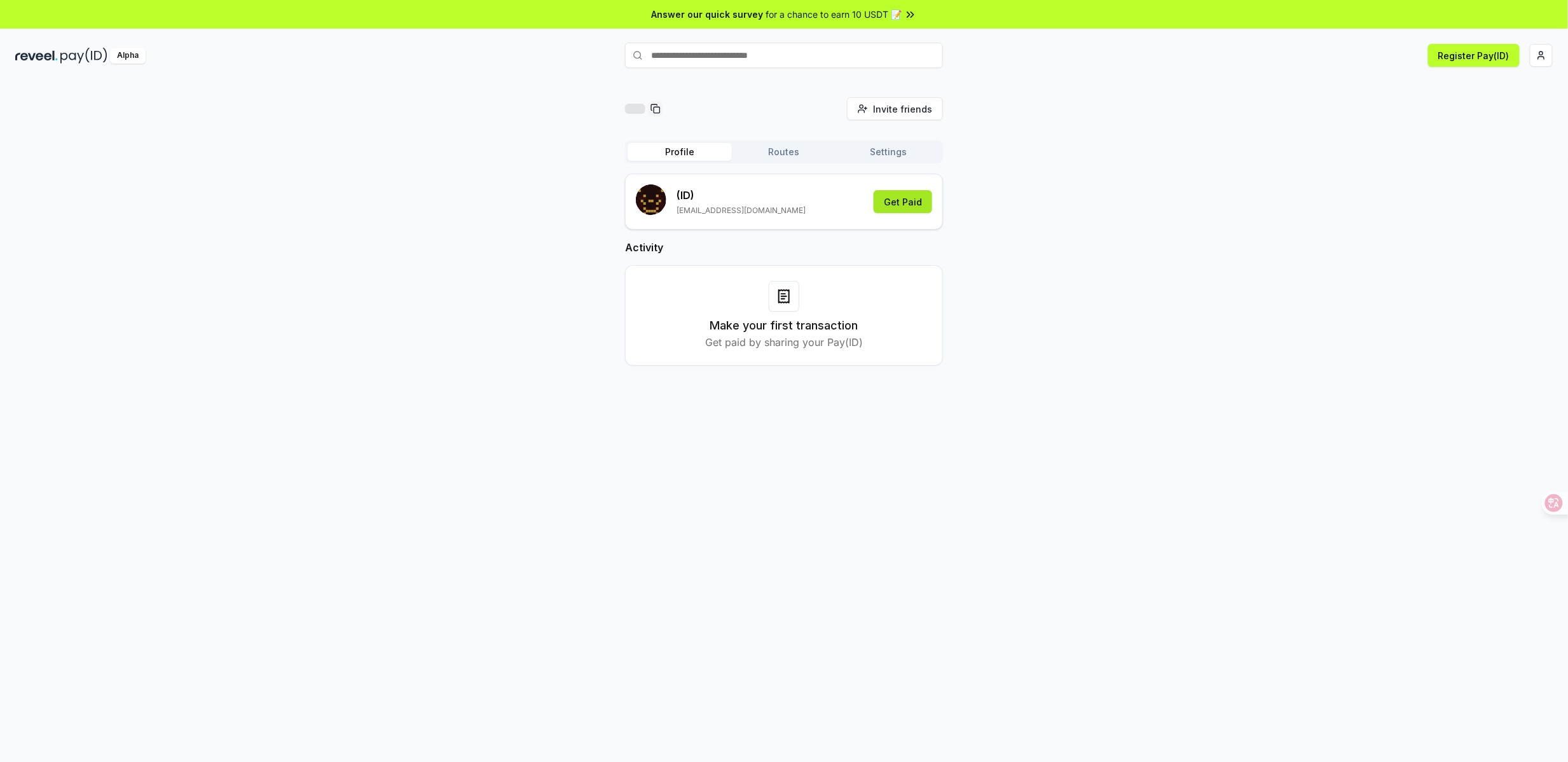
click at [899, 205] on button "Get Paid" at bounding box center [903, 201] width 59 height 23
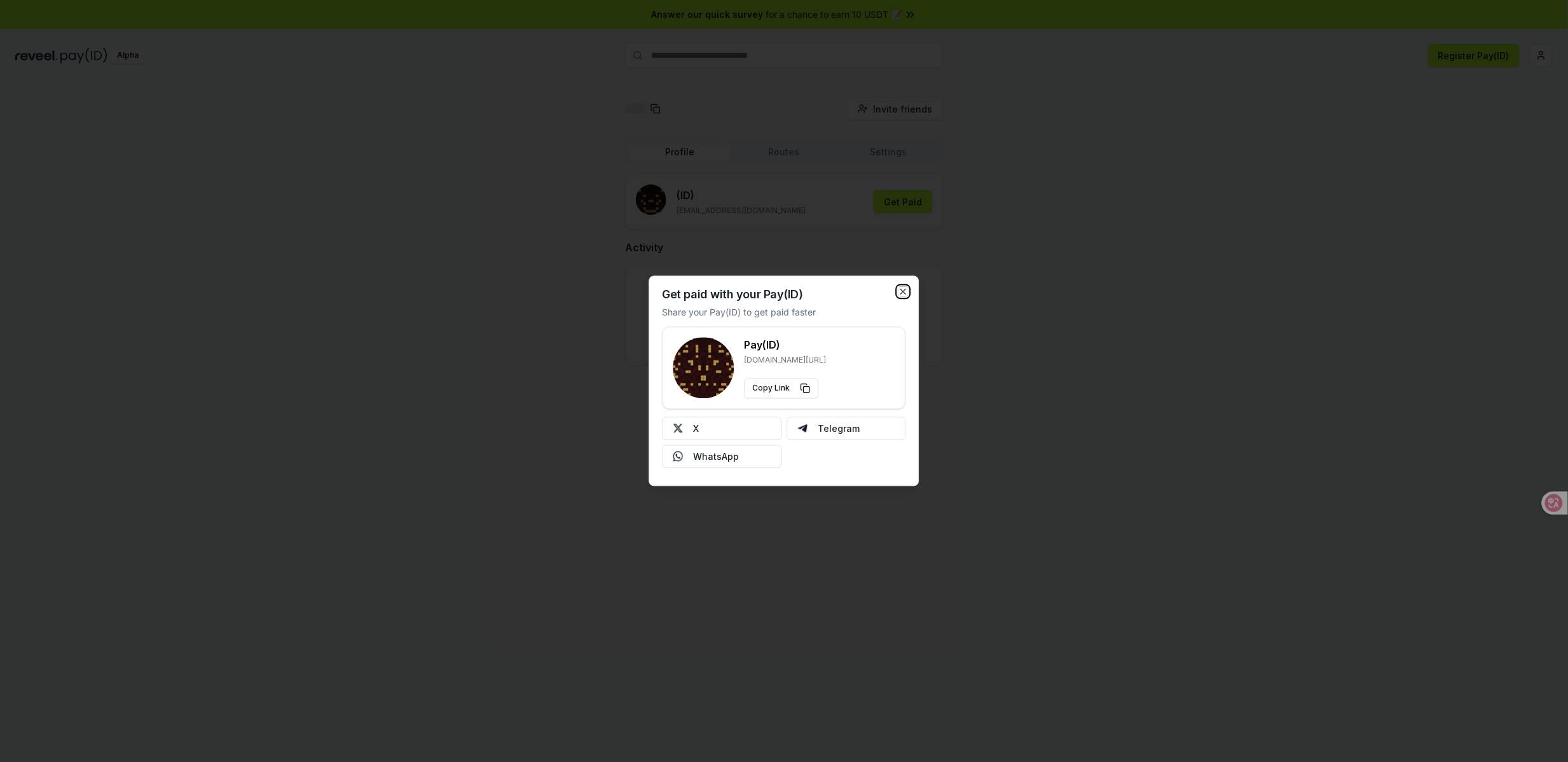
click at [905, 290] on icon "button" at bounding box center [903, 292] width 5 height 5
